Goal: Information Seeking & Learning: Learn about a topic

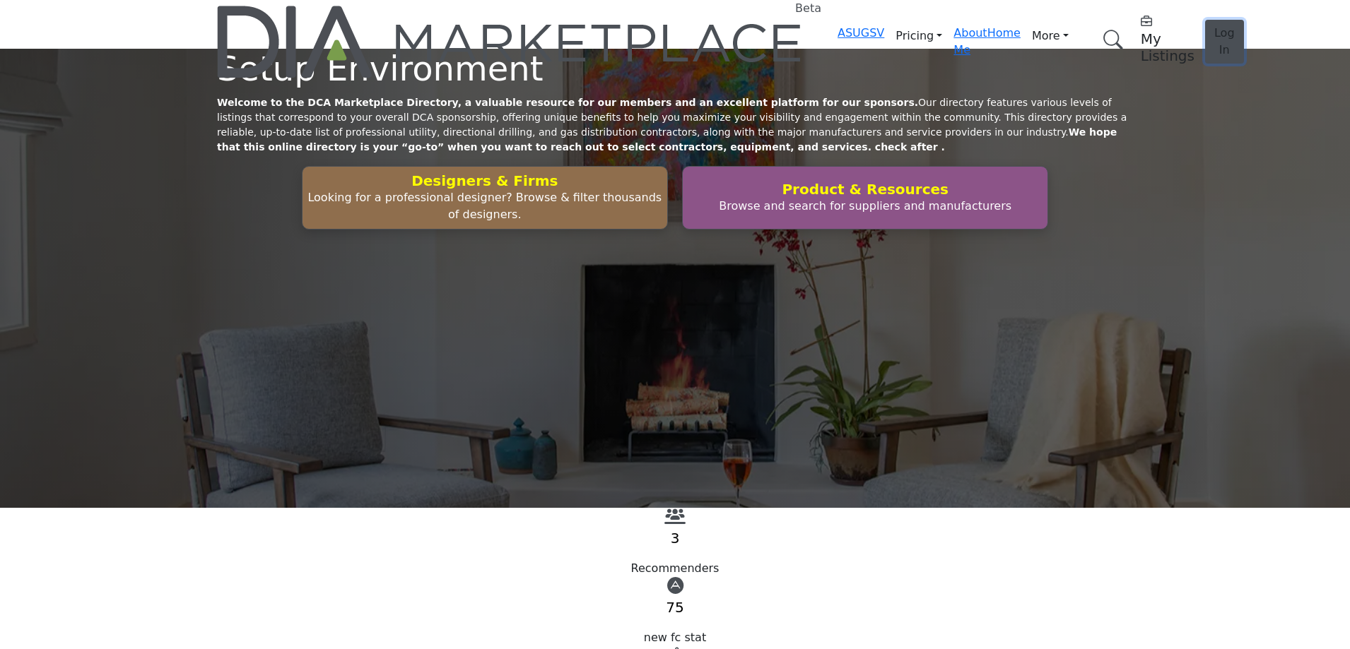
click at [1214, 26] on span "Log In" at bounding box center [1224, 41] width 20 height 30
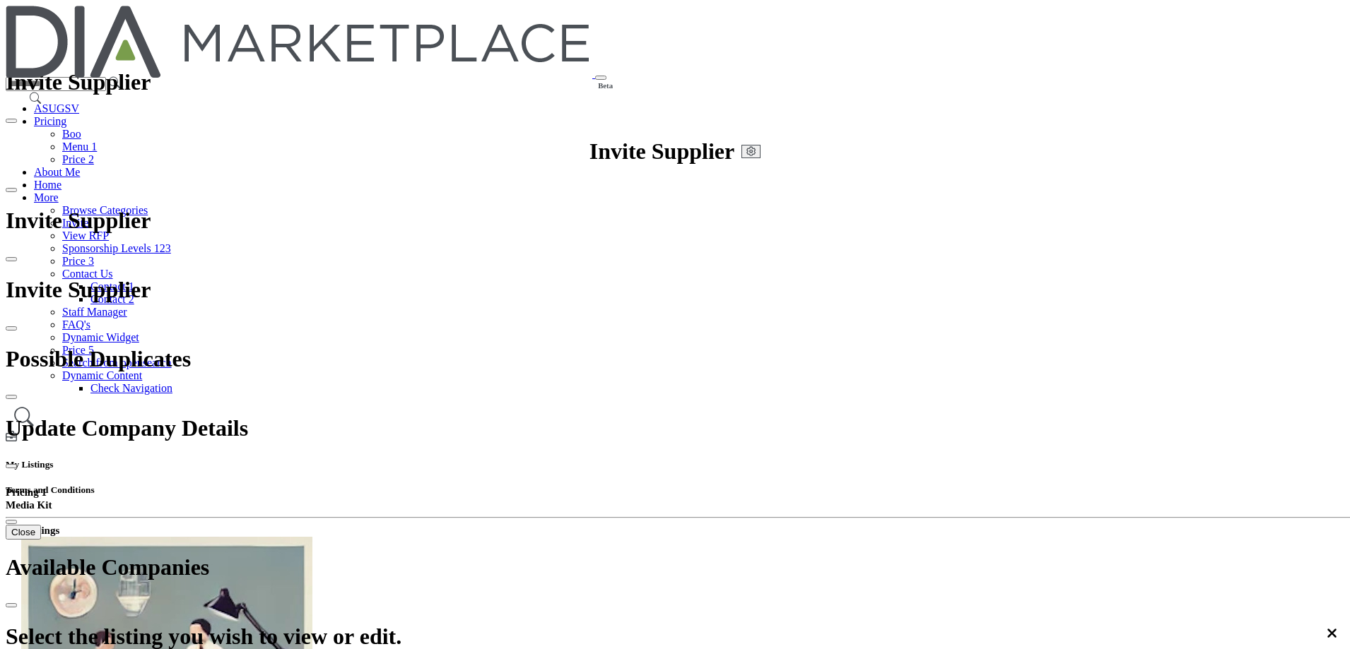
copy h2 "Chintan Infratech"
drag, startPoint x: 537, startPoint y: 254, endPoint x: 461, endPoint y: 256, distance: 75.6
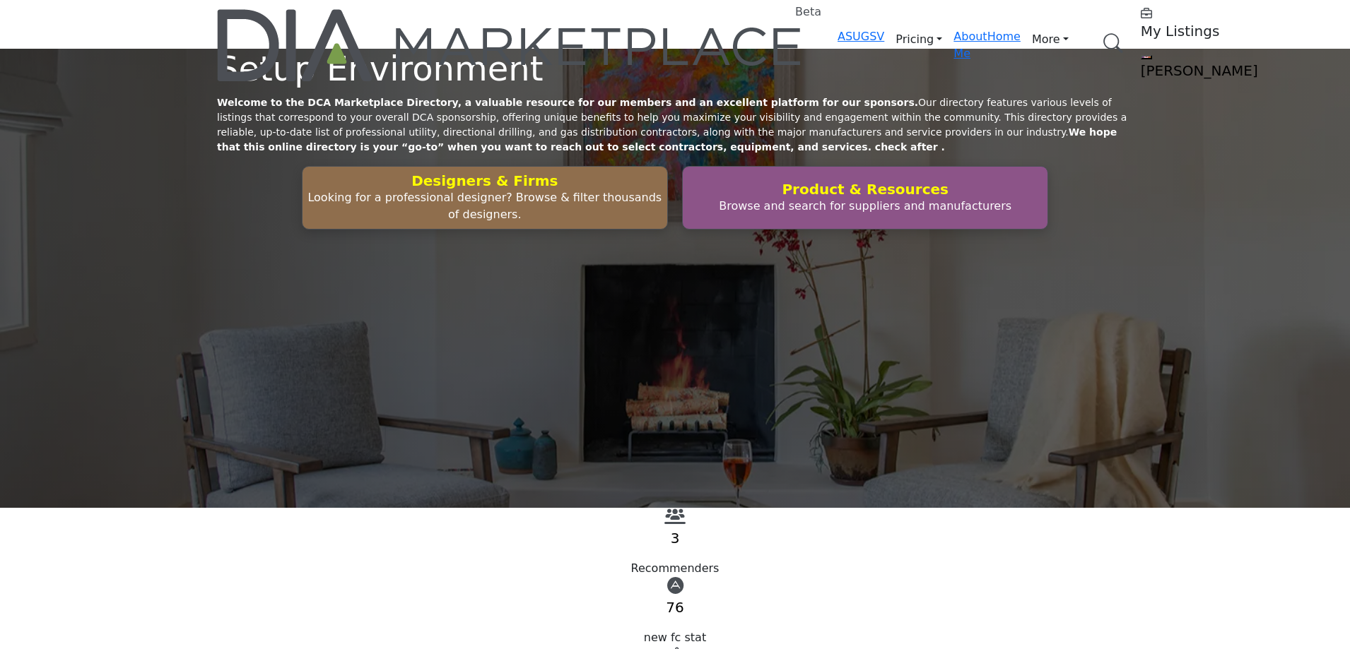
click at [988, 143] on div "Setup Environment Welcome to the DCA Marketplace Directory, a valuable resource…" at bounding box center [675, 278] width 1350 height 459
click at [558, 223] on p "Looking for a professional designer? Browse & filter thousands of designers." at bounding box center [485, 206] width 356 height 34
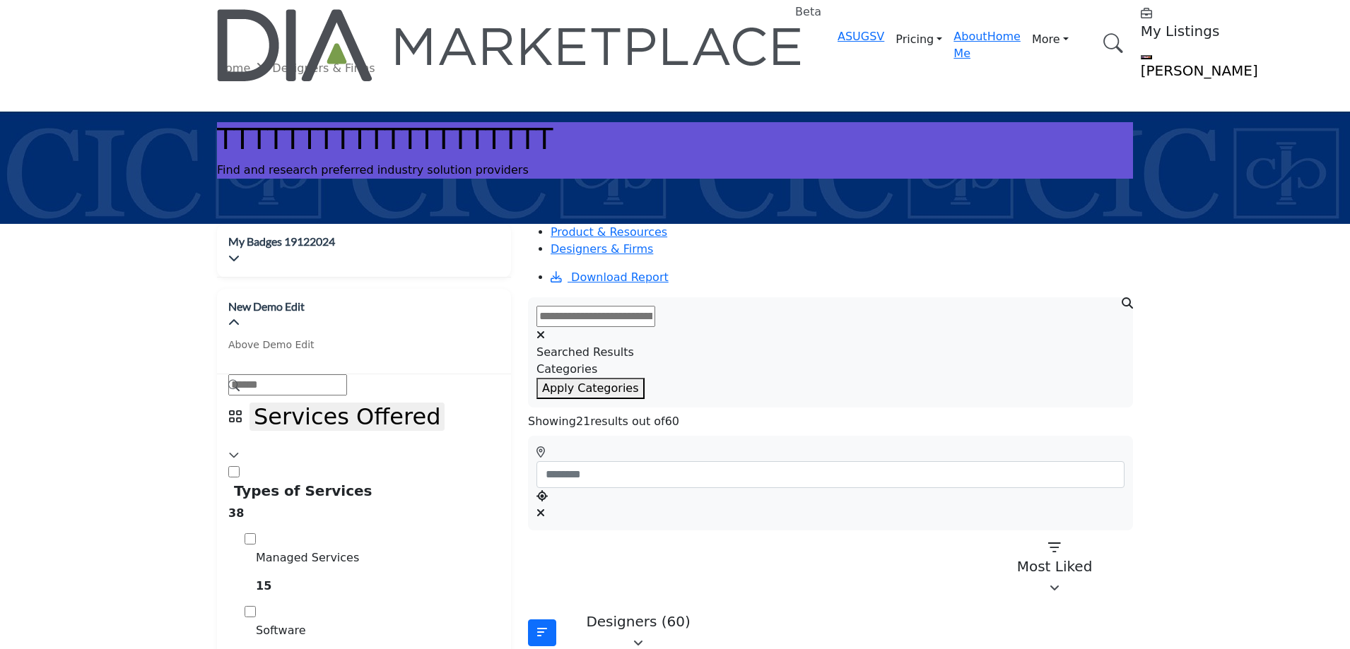
click at [646, 608] on button "Designers (60)" at bounding box center [638, 632] width 157 height 49
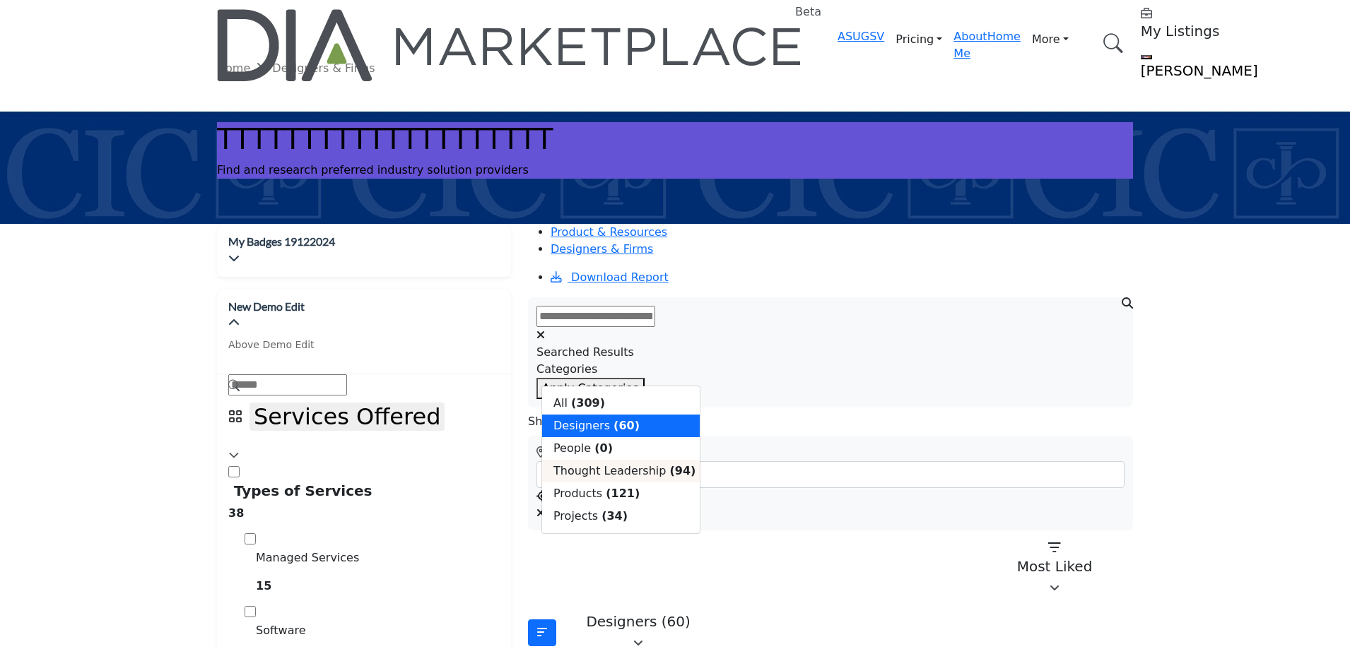
click at [611, 478] on span "Thought Leadership" at bounding box center [609, 470] width 112 height 13
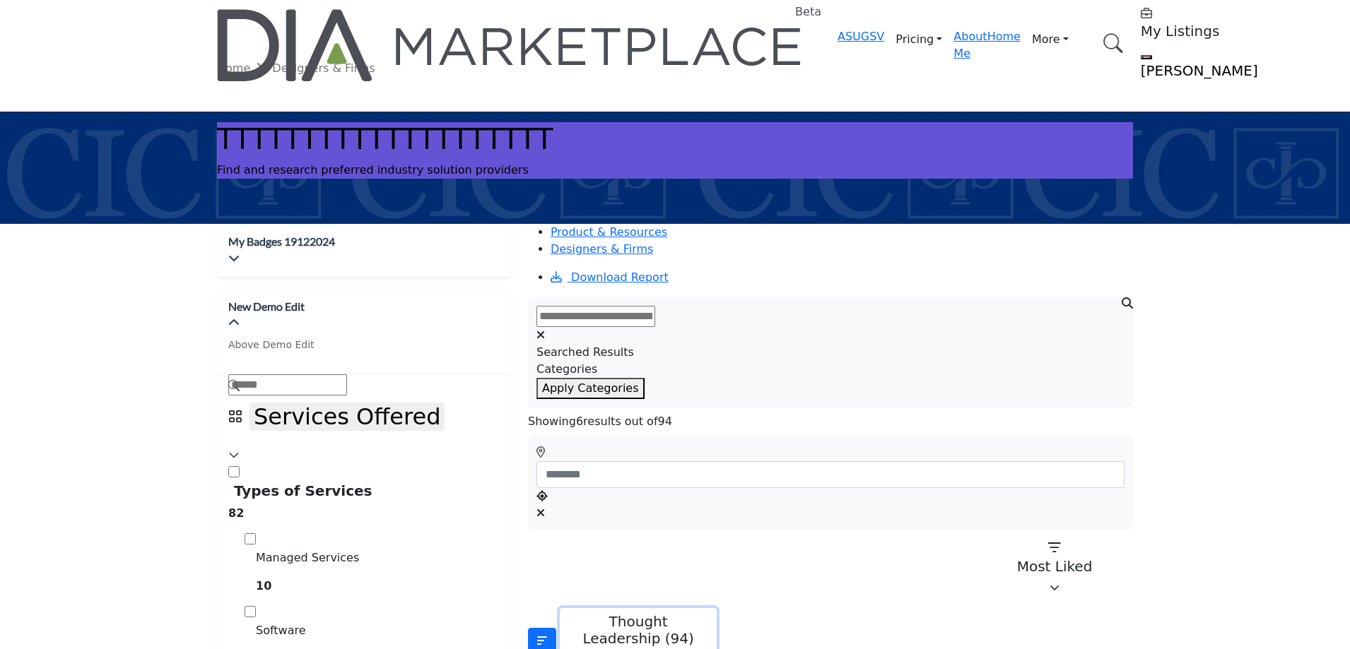
click at [635, 613] on p "Thought Leadership (94)" at bounding box center [638, 630] width 139 height 34
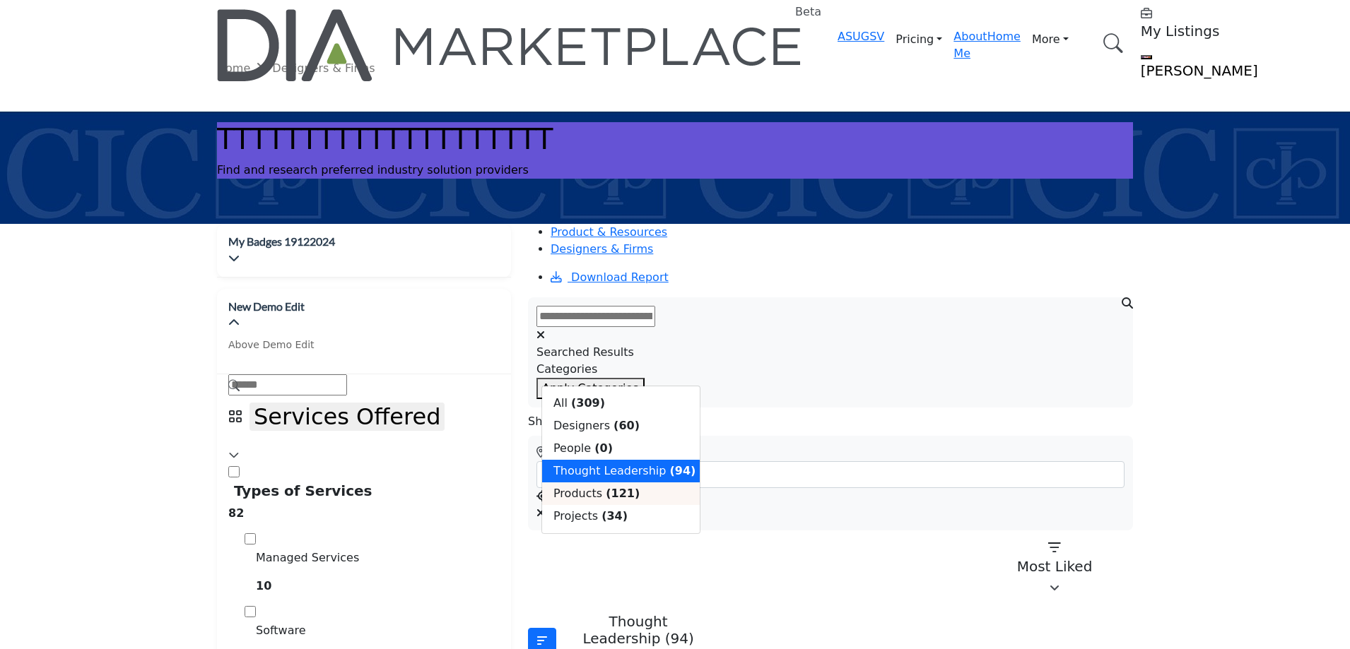
click at [595, 500] on span "Products" at bounding box center [577, 493] width 49 height 13
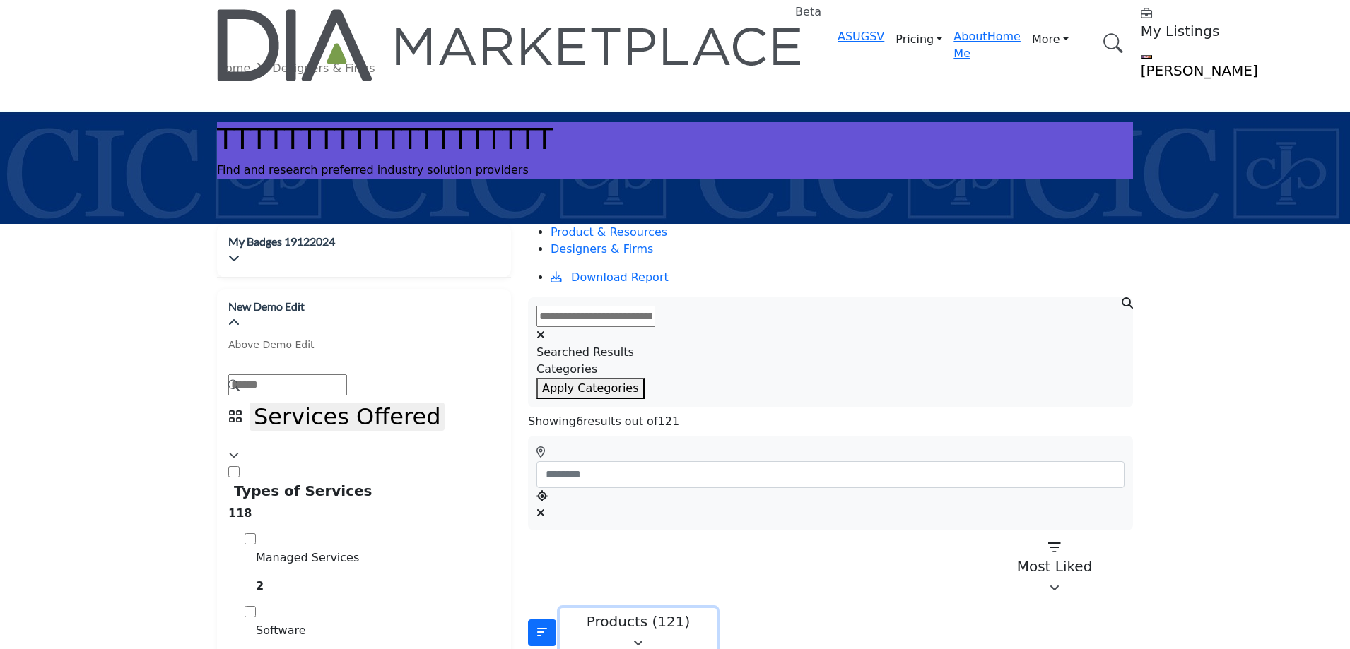
click at [586, 613] on p "Products (121)" at bounding box center [638, 621] width 139 height 17
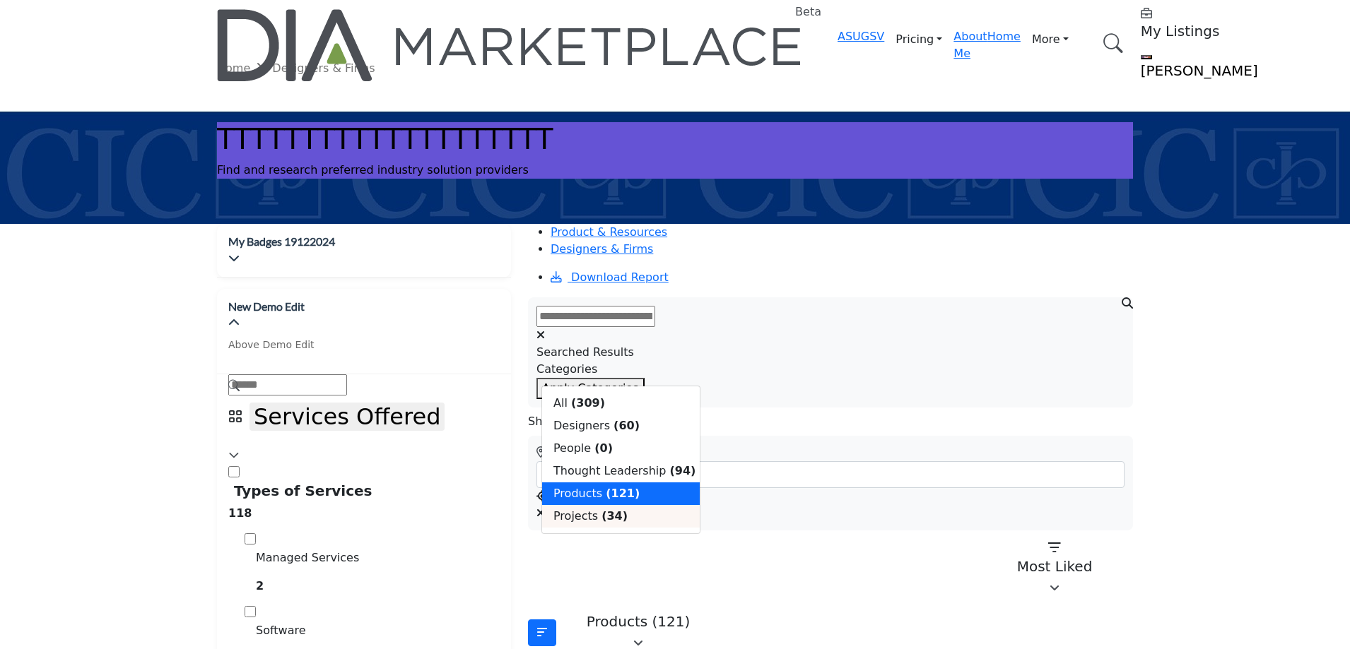
click at [608, 523] on b "(34)" at bounding box center [614, 516] width 26 height 13
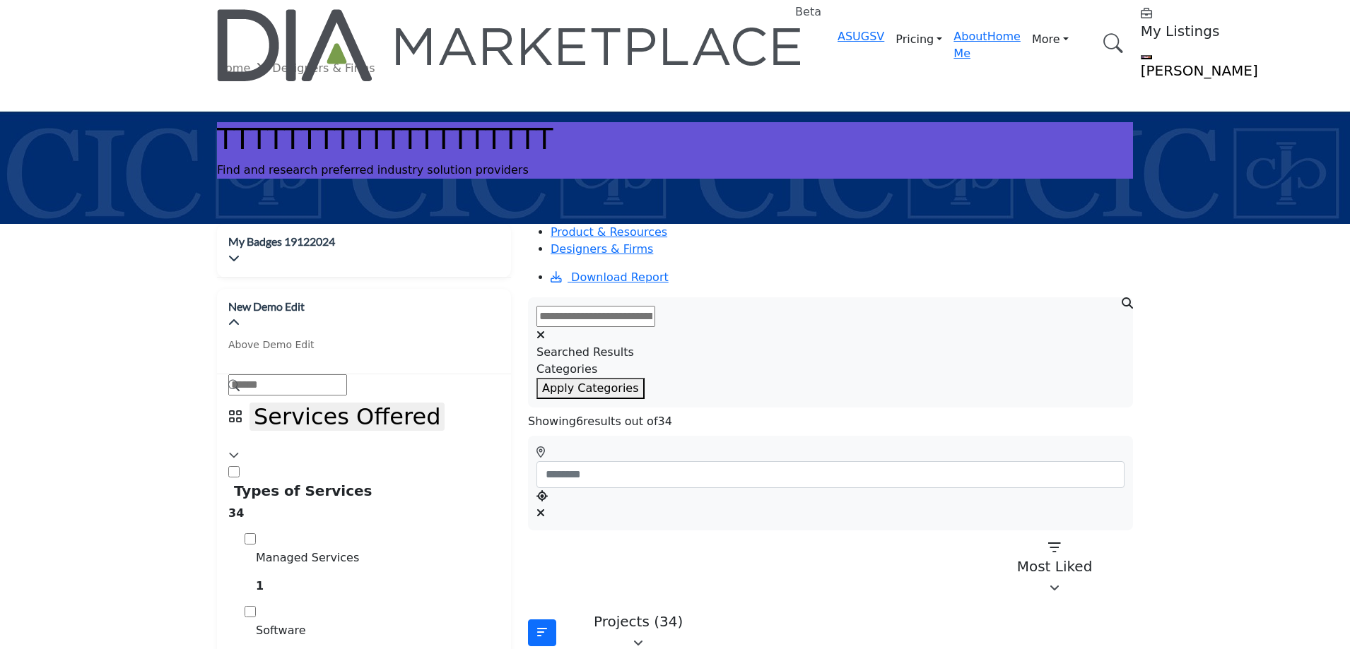
click at [643, 613] on div "Projects (34)" at bounding box center [638, 621] width 139 height 17
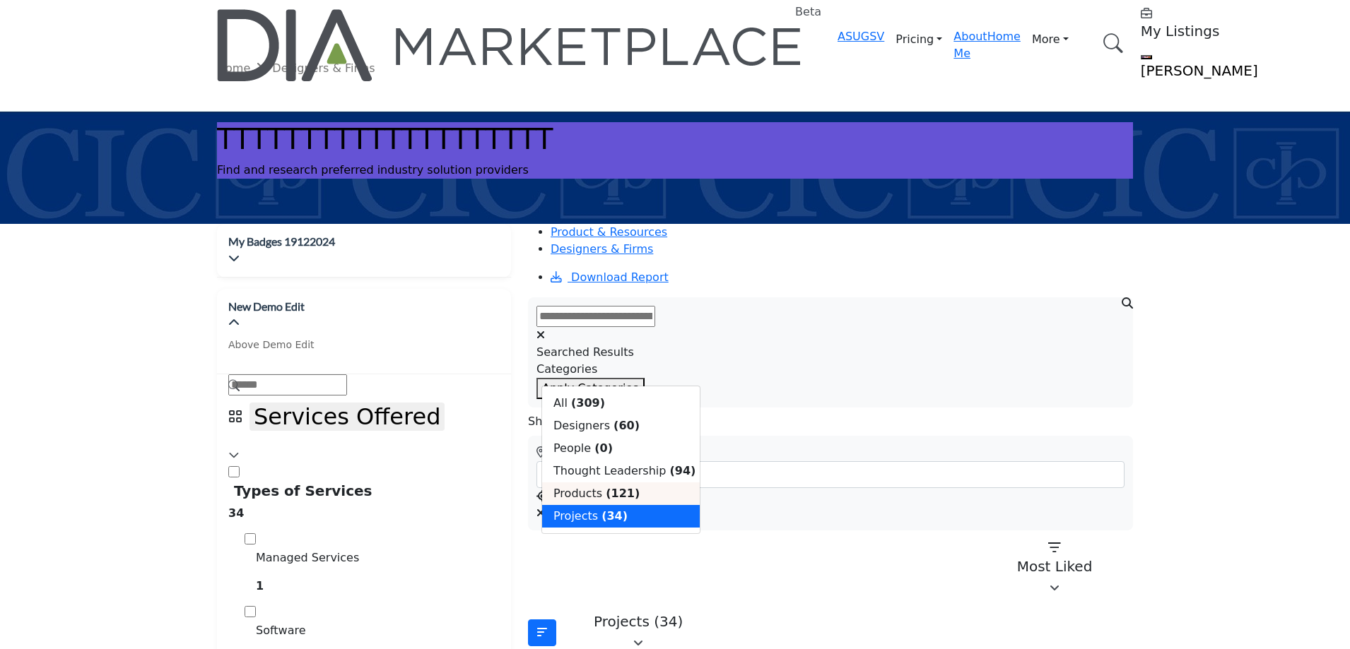
click at [606, 500] on b "(121)" at bounding box center [623, 493] width 34 height 13
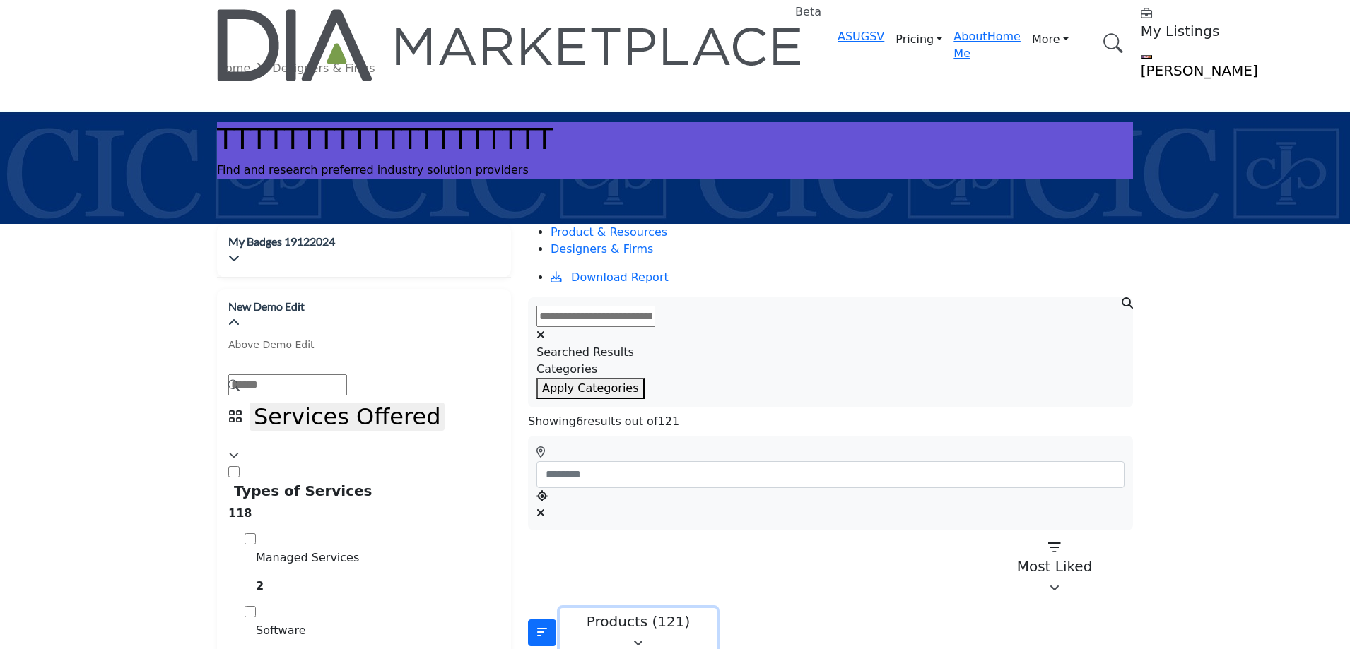
click at [652, 608] on button "Products (121)" at bounding box center [638, 632] width 157 height 49
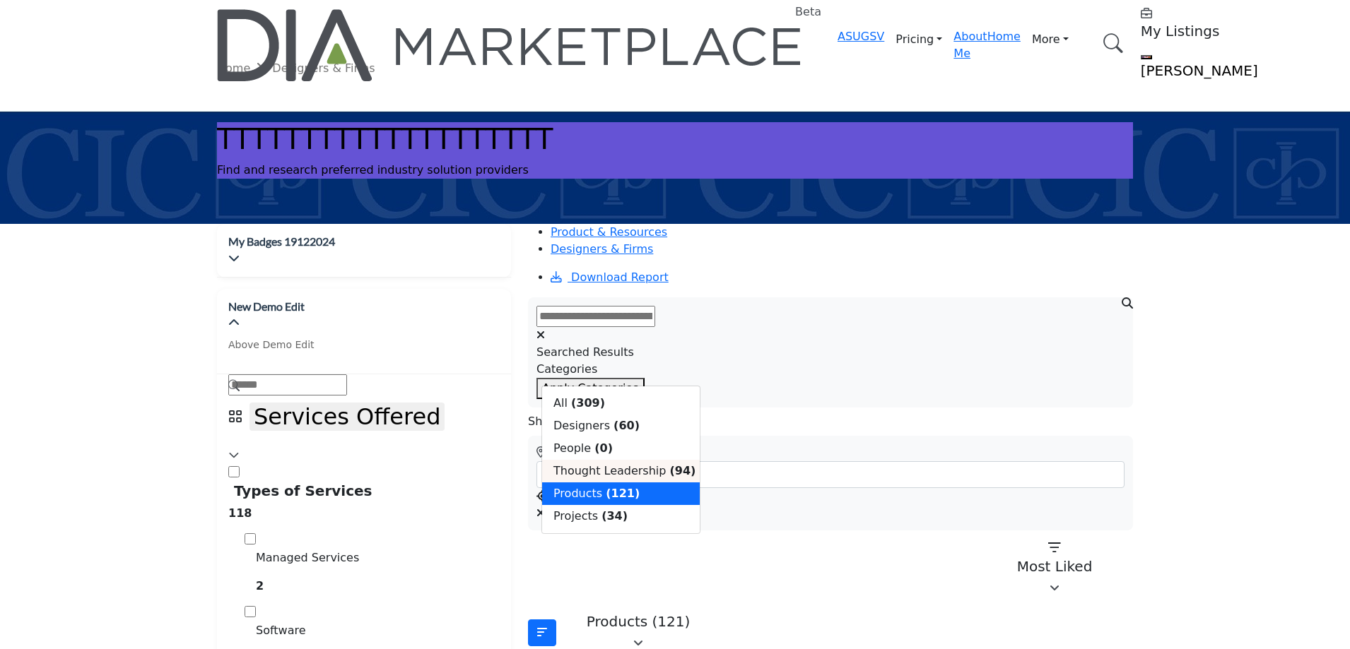
click at [604, 478] on span "Thought Leadership" at bounding box center [609, 470] width 112 height 13
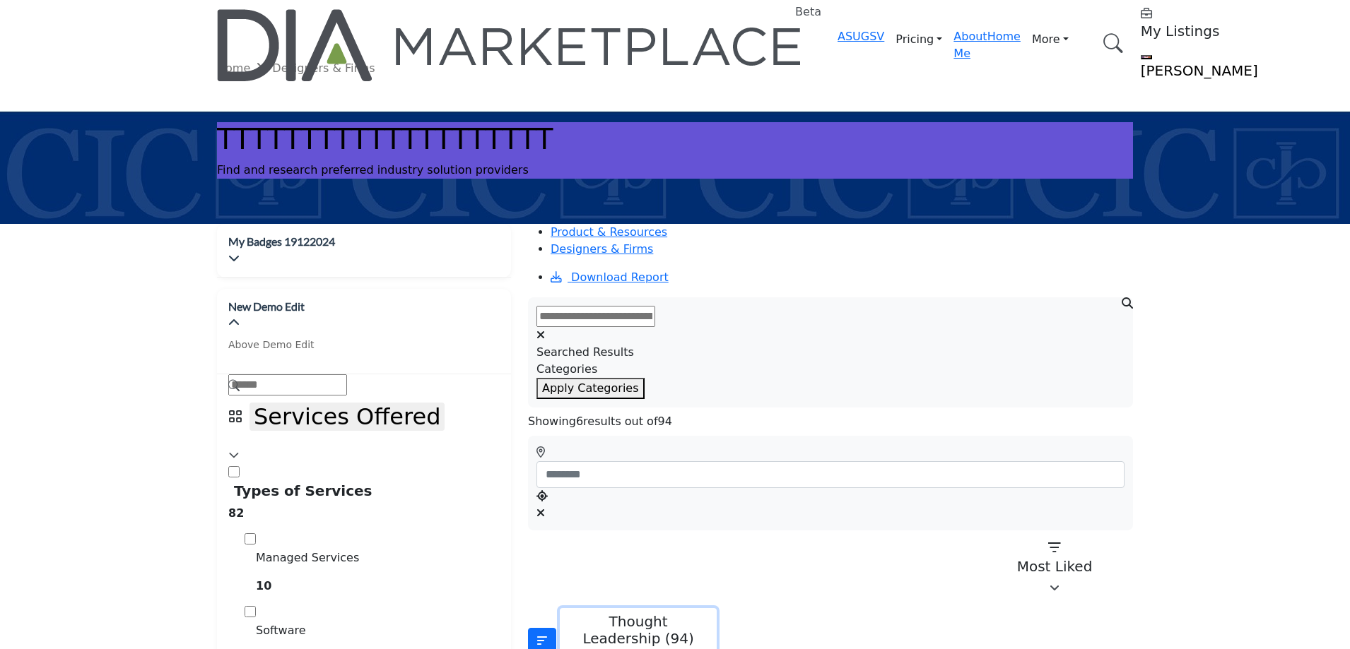
click at [642, 613] on div "Thought Leadership (94)" at bounding box center [638, 630] width 139 height 34
click at [659, 613] on div "Thought Leadership (16)" at bounding box center [638, 630] width 139 height 34
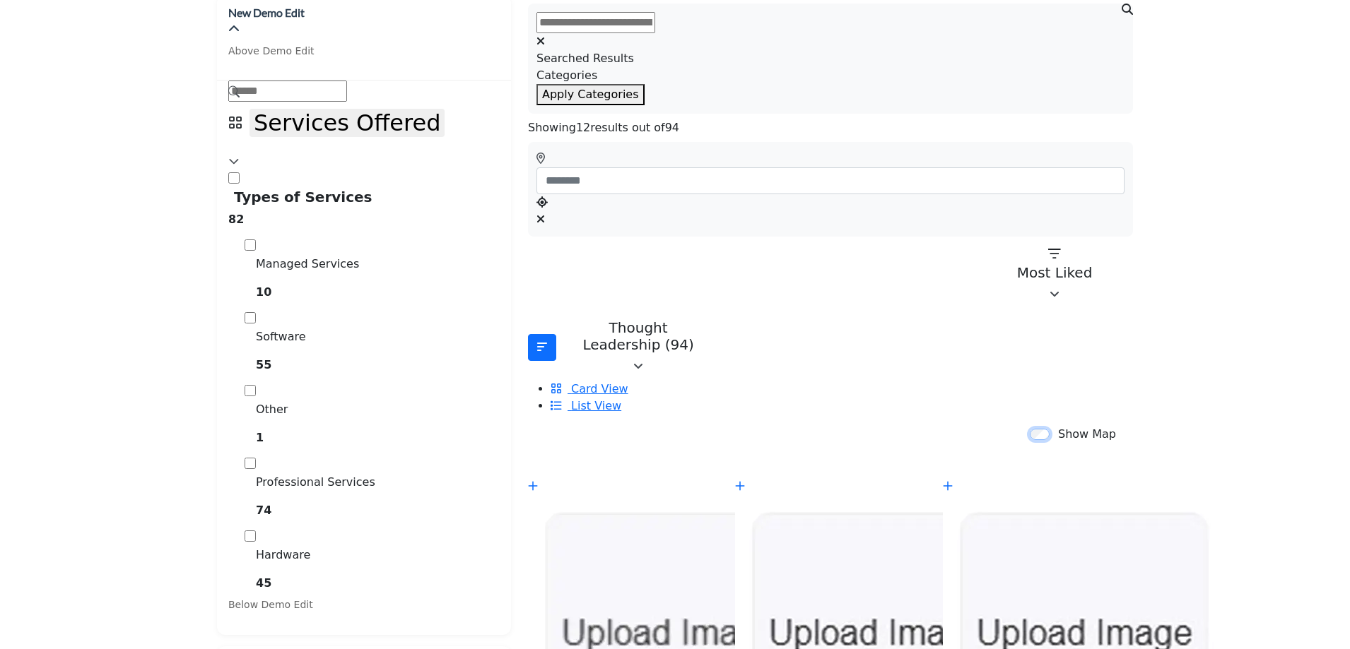
scroll to position [212, 0]
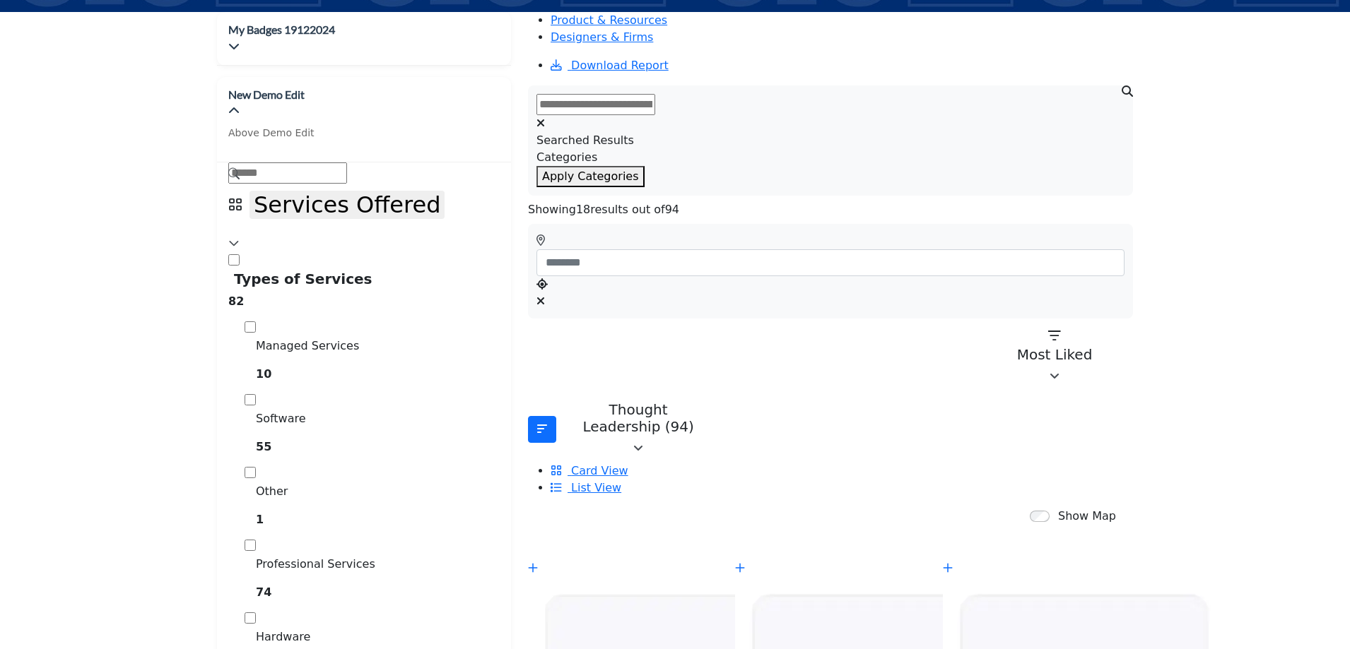
click at [616, 94] on input "text" at bounding box center [595, 104] width 119 height 21
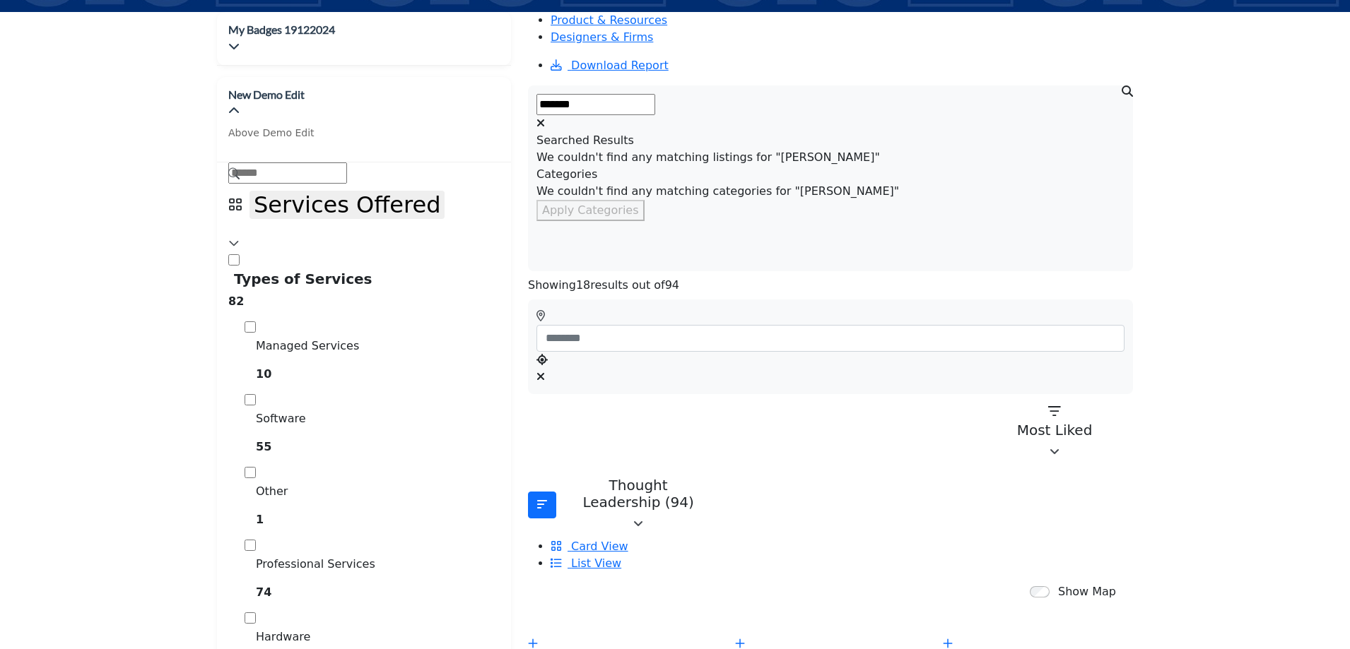
click at [626, 94] on input "*******" at bounding box center [595, 104] width 119 height 21
click at [645, 94] on input "*******" at bounding box center [595, 104] width 119 height 21
paste input "**********"
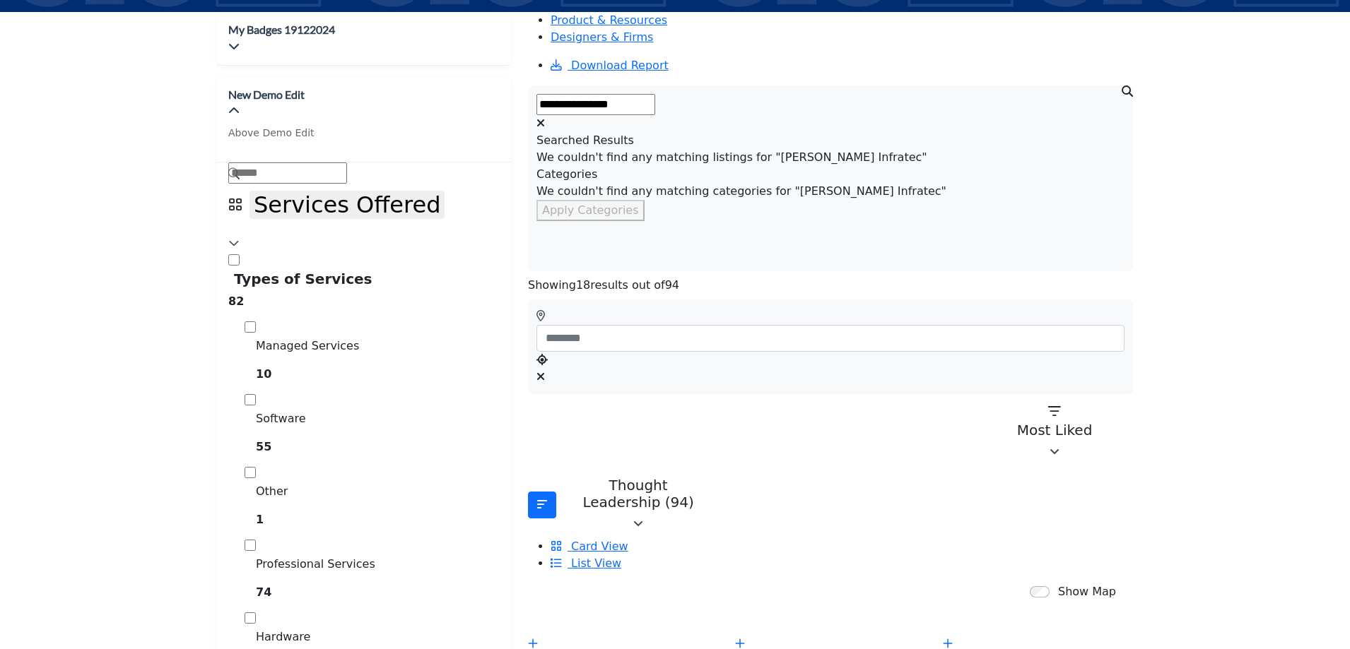
type input "**********"
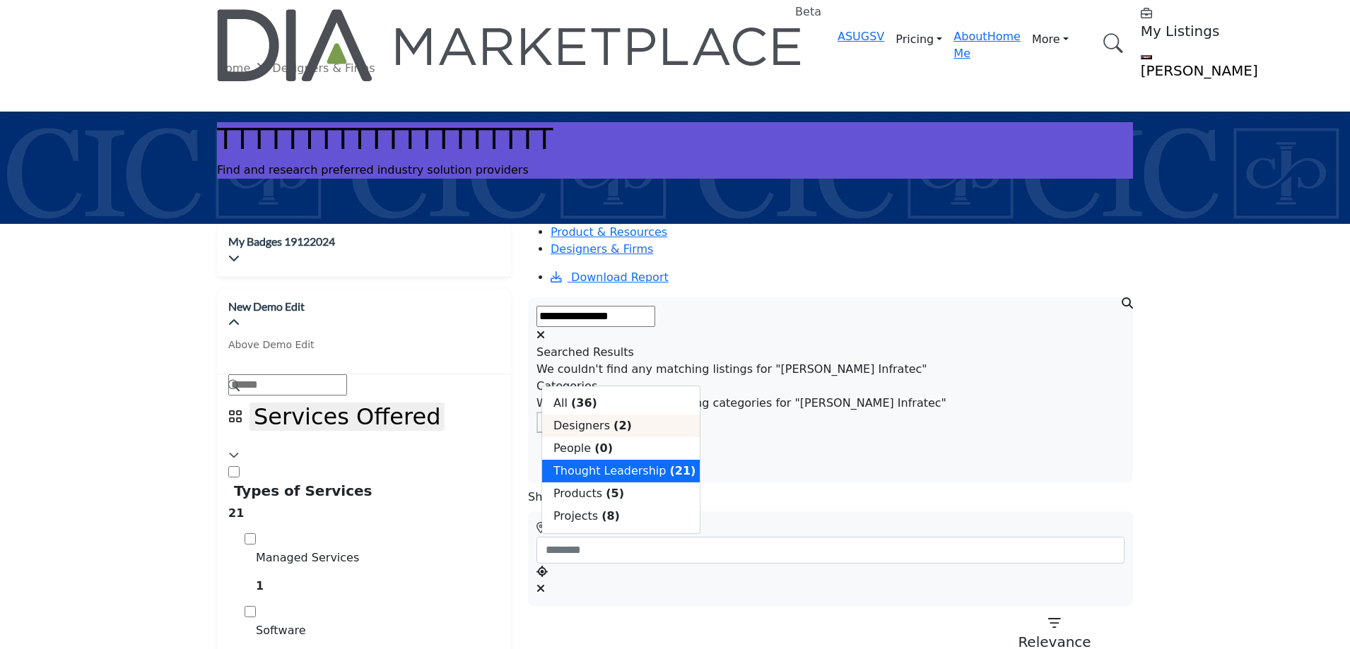
click at [584, 432] on span "Designers" at bounding box center [581, 425] width 57 height 13
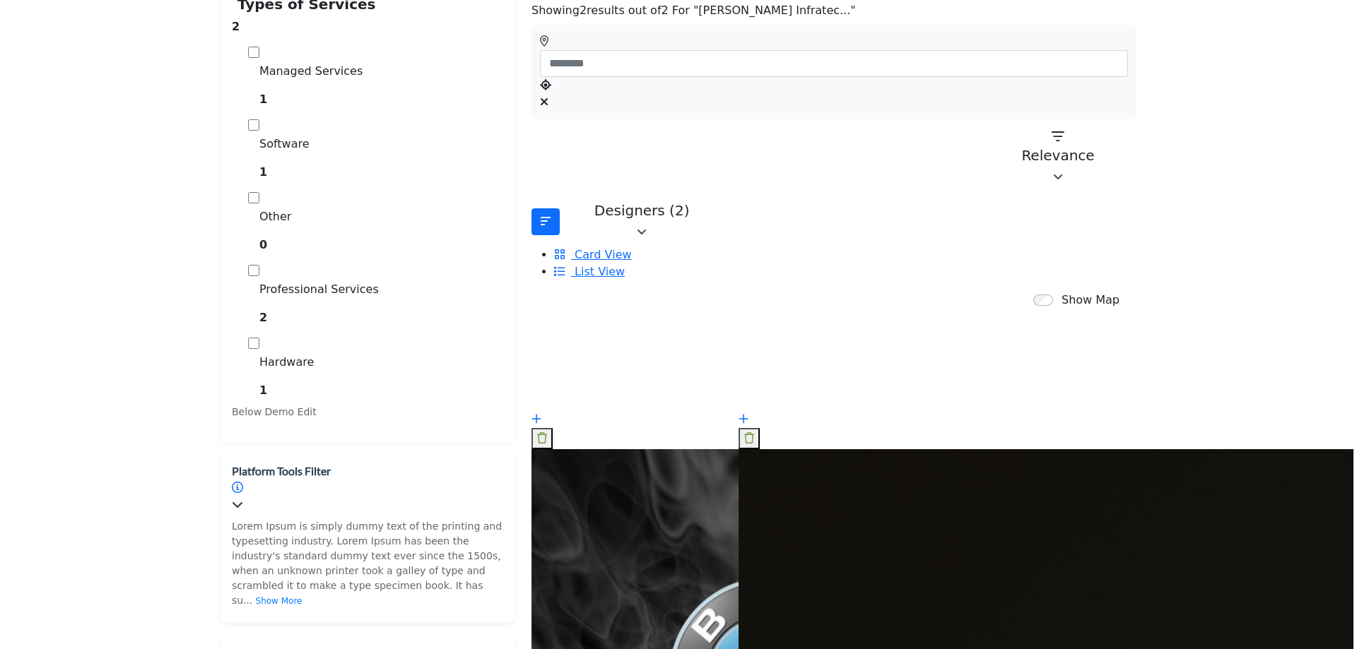
scroll to position [495, 0]
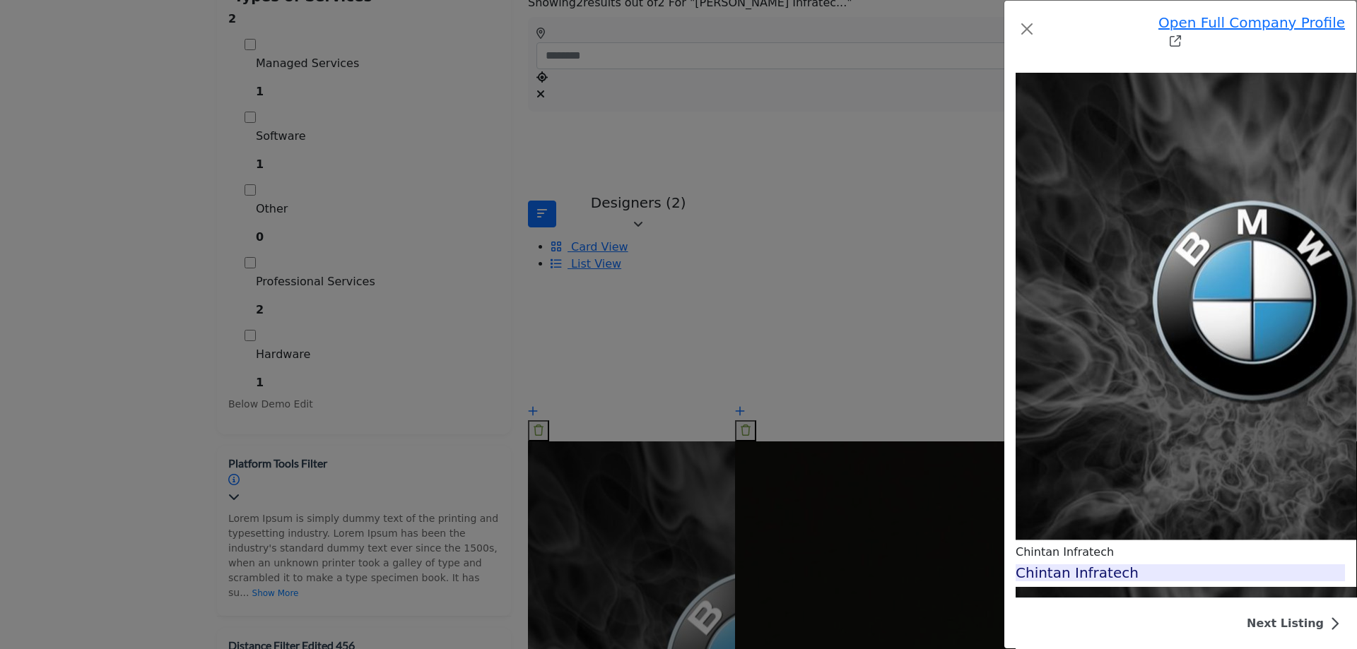
scroll to position [4238, 0]
click at [1181, 35] on icon "Redirect to chintan-infratech" at bounding box center [1175, 40] width 11 height 11
